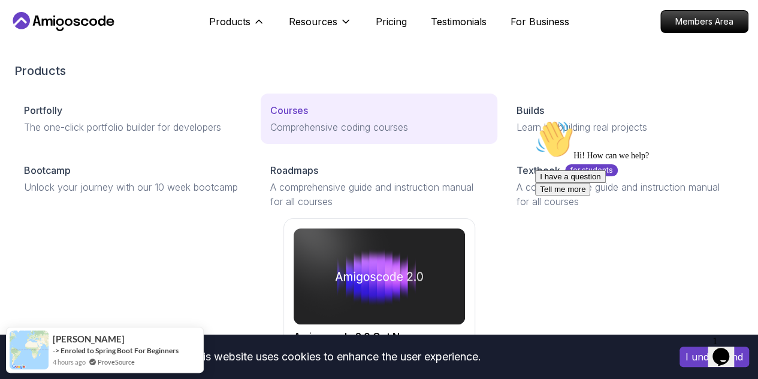
click at [270, 118] on p "Courses" at bounding box center [289, 110] width 38 height 14
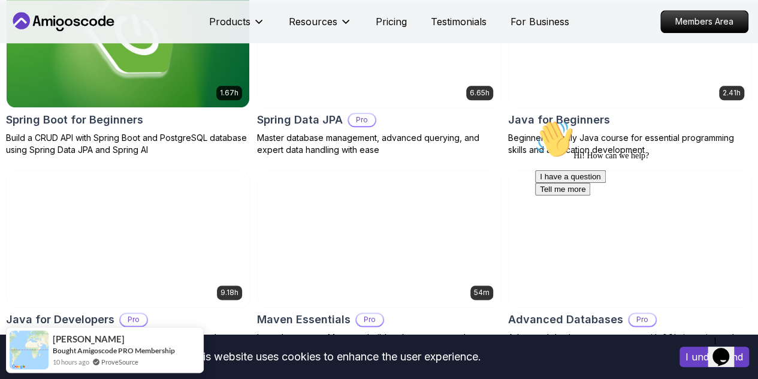
scroll to position [420, 0]
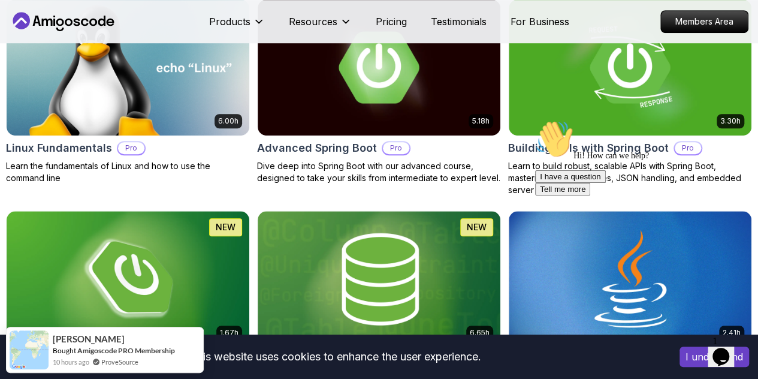
click at [0, 0] on p "Pro" at bounding box center [0, 0] width 0 height 0
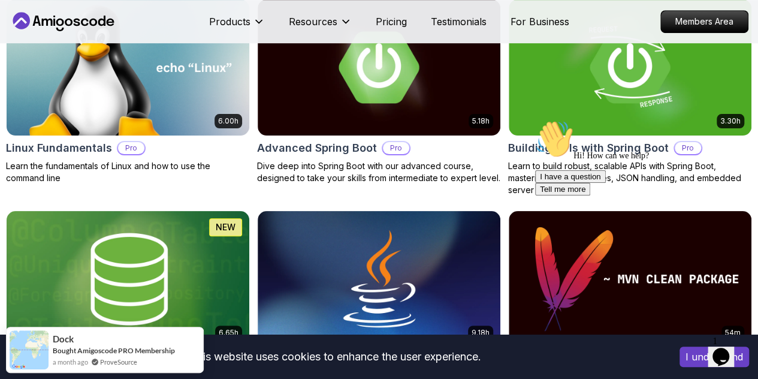
click at [0, 0] on p "Course" at bounding box center [0, 0] width 0 height 0
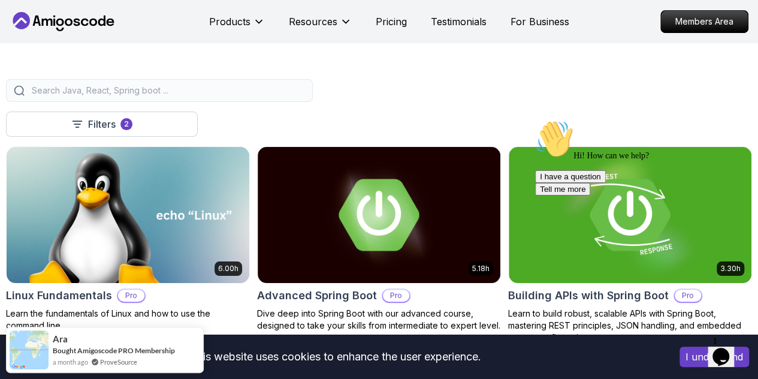
scroll to position [180, 0]
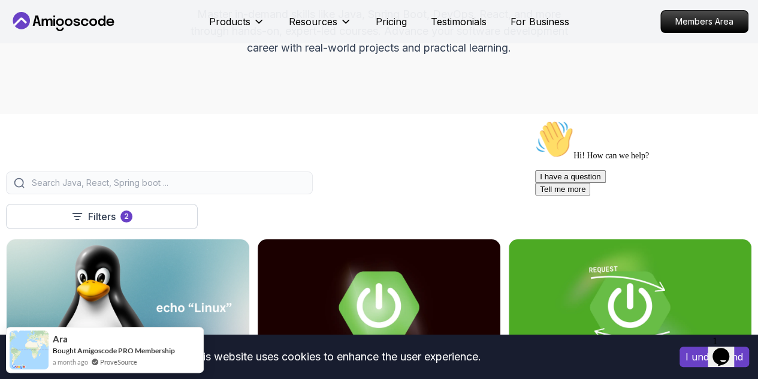
click at [535, 120] on icon "Chat attention grabber" at bounding box center [535, 120] width 0 height 0
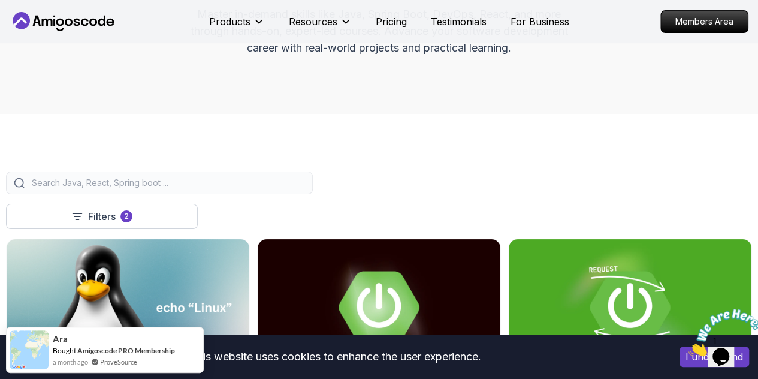
click at [603, 191] on div at bounding box center [379, 182] width 746 height 23
drag, startPoint x: 471, startPoint y: 189, endPoint x: 380, endPoint y: 180, distance: 90.9
click at [305, 189] on input "search" at bounding box center [167, 183] width 276 height 12
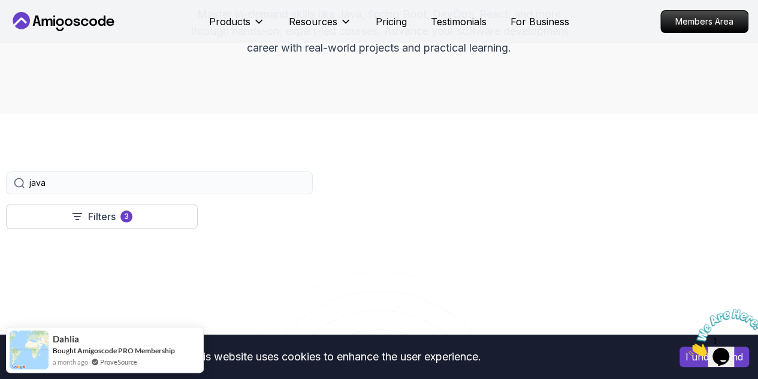
type input "java"
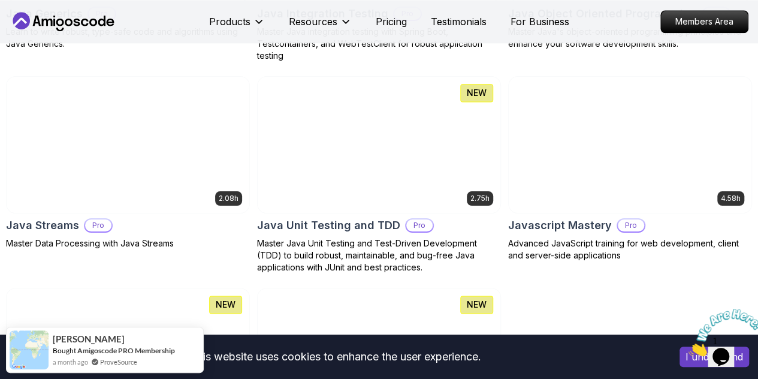
scroll to position [899, 0]
